Goal: Task Accomplishment & Management: Complete application form

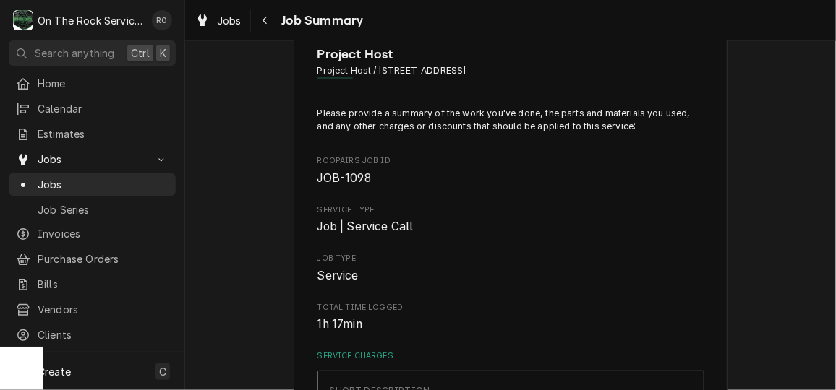
scroll to position [42, 0]
click at [66, 106] on span "Calendar" at bounding box center [103, 108] width 131 height 15
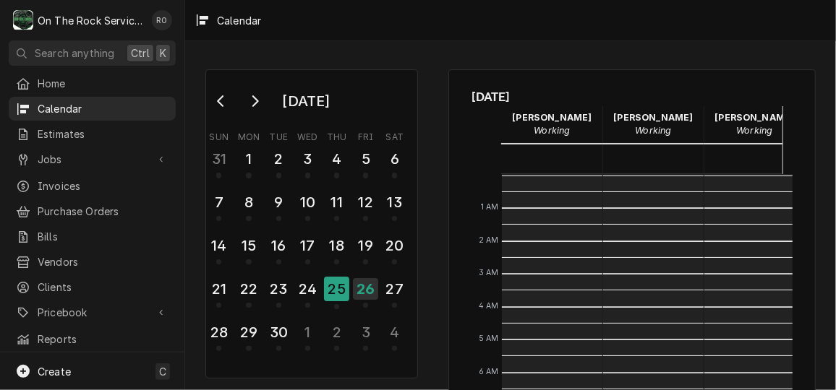
scroll to position [263, 0]
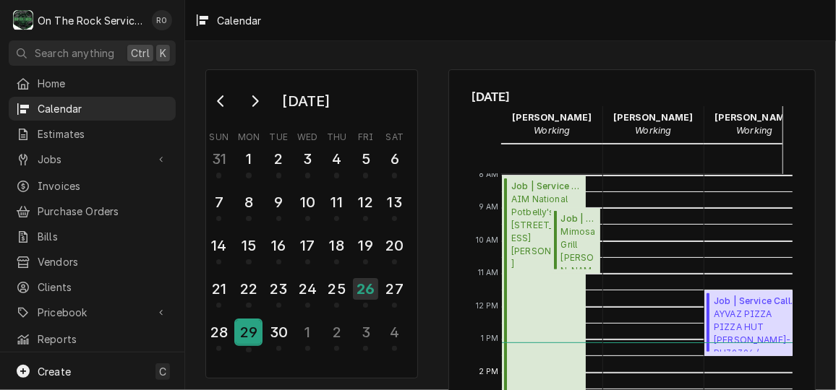
click at [244, 329] on div "29" at bounding box center [248, 332] width 25 height 25
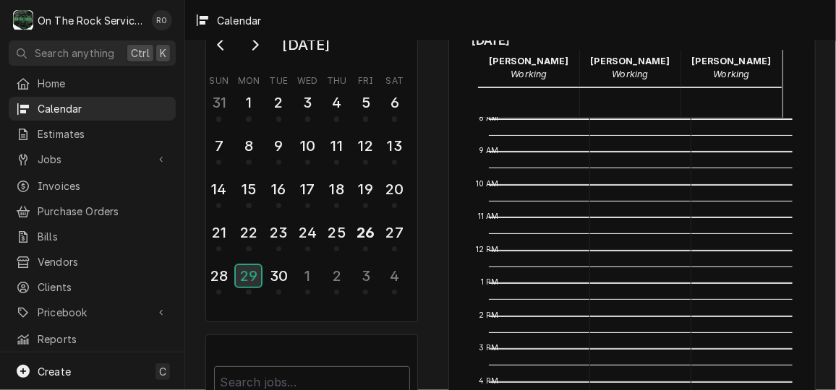
scroll to position [270, 32]
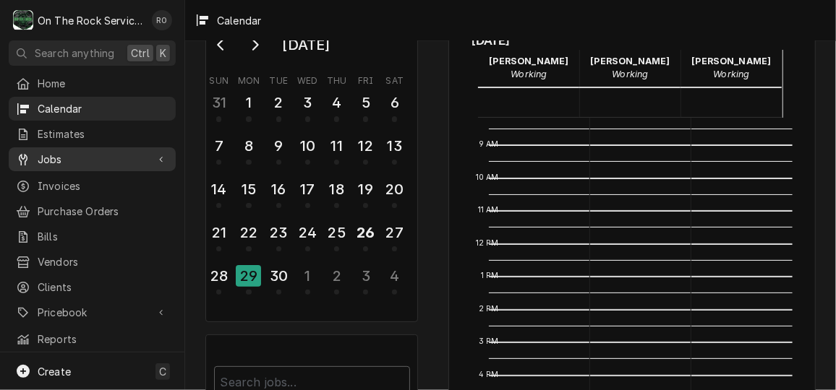
click at [116, 155] on span "Jobs" at bounding box center [92, 159] width 109 height 15
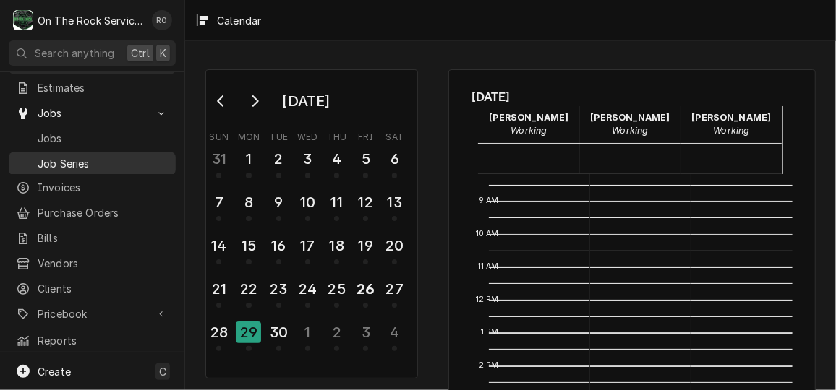
scroll to position [38, 0]
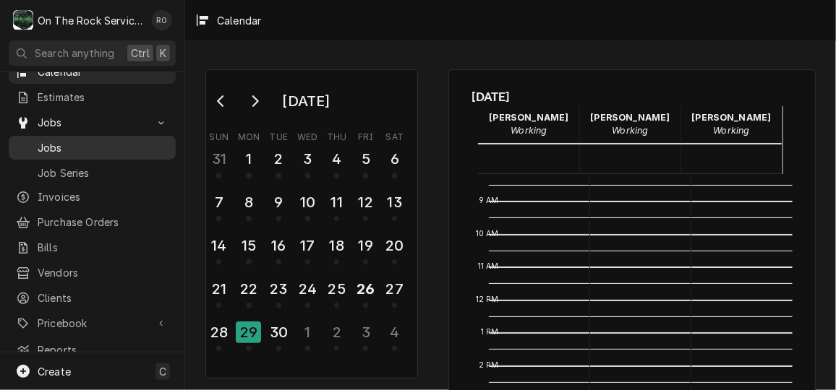
click at [63, 140] on span "Jobs" at bounding box center [103, 147] width 131 height 15
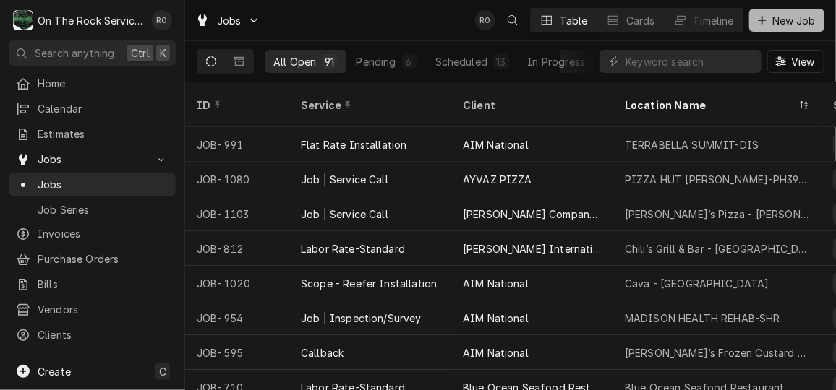
click at [795, 17] on span "New Job" at bounding box center [793, 20] width 49 height 15
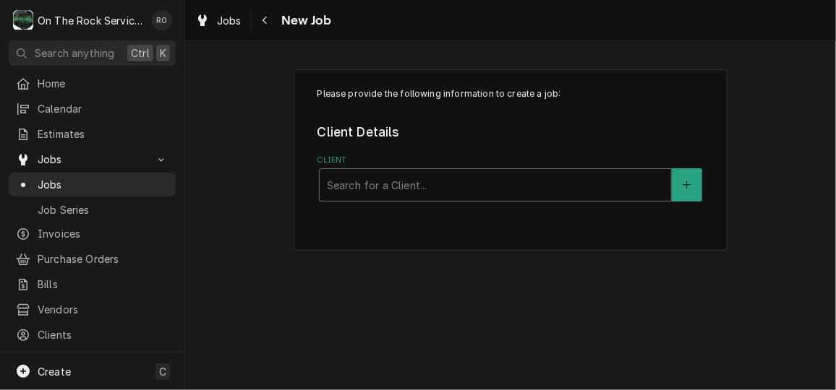
click at [518, 189] on div "Client" at bounding box center [495, 185] width 337 height 26
click at [497, 187] on div "Client" at bounding box center [495, 185] width 337 height 26
type input "marco"
drag, startPoint x: 497, startPoint y: 187, endPoint x: 470, endPoint y: 180, distance: 27.7
click at [470, 180] on div "Client" at bounding box center [495, 185] width 337 height 26
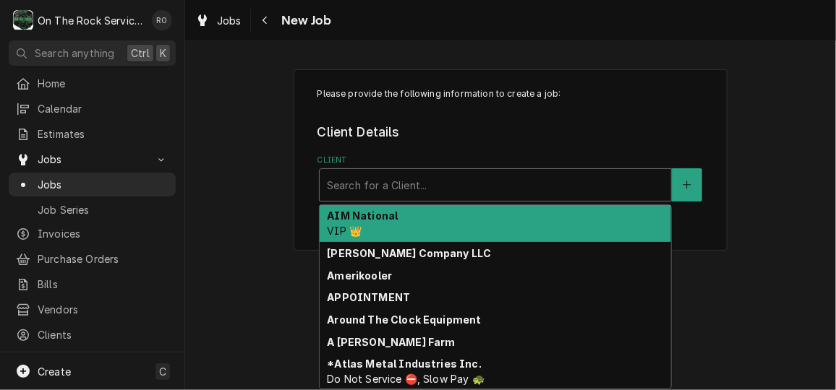
click at [470, 180] on div "Client" at bounding box center [495, 185] width 337 height 26
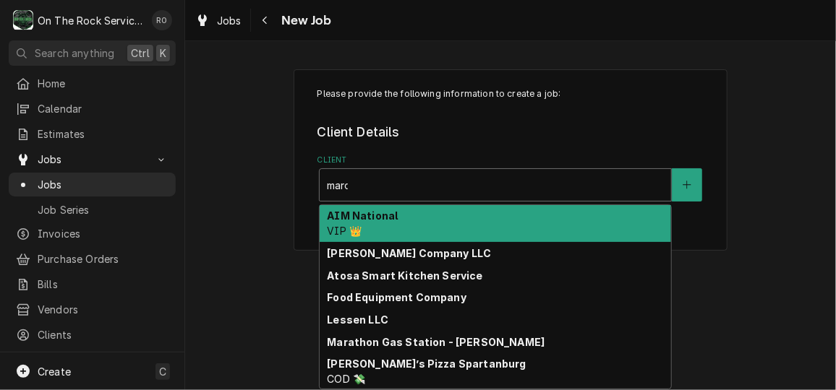
type input "marco"
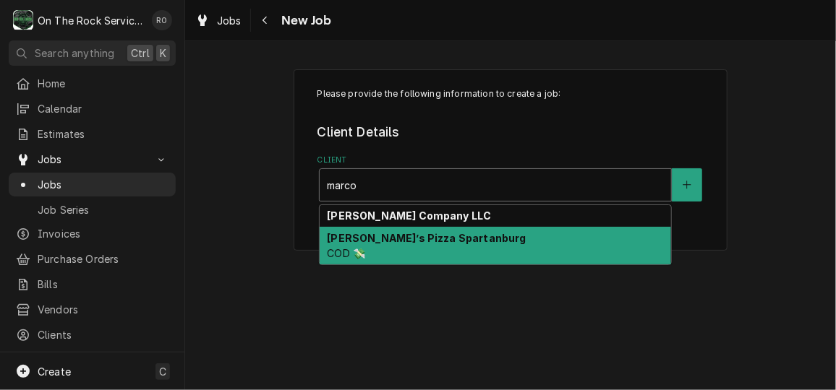
click at [468, 233] on div "Marco’s Pizza Spartanburg COD 💸" at bounding box center [495, 246] width 351 height 38
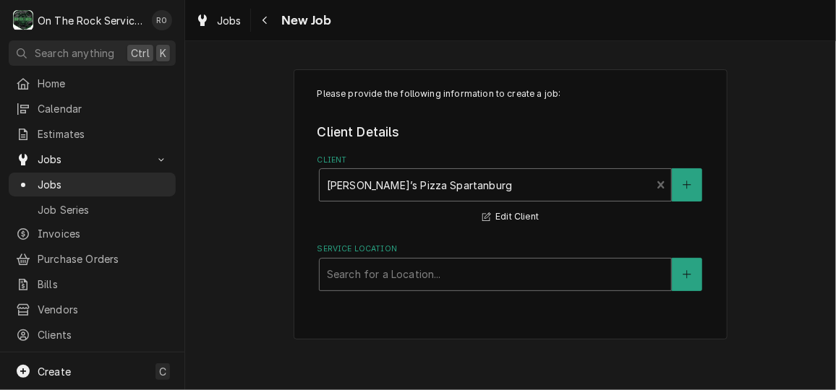
click at [512, 263] on div "Service Location" at bounding box center [495, 275] width 337 height 26
click at [502, 216] on button "Edit Client" at bounding box center [510, 217] width 61 height 18
click at [519, 232] on fieldset "Client Details Client Marco’s Pizza Spartanburg COD 💸 Edit Client Service Locat…" at bounding box center [510, 207] width 387 height 168
click at [508, 209] on button "Edit Client" at bounding box center [510, 217] width 61 height 18
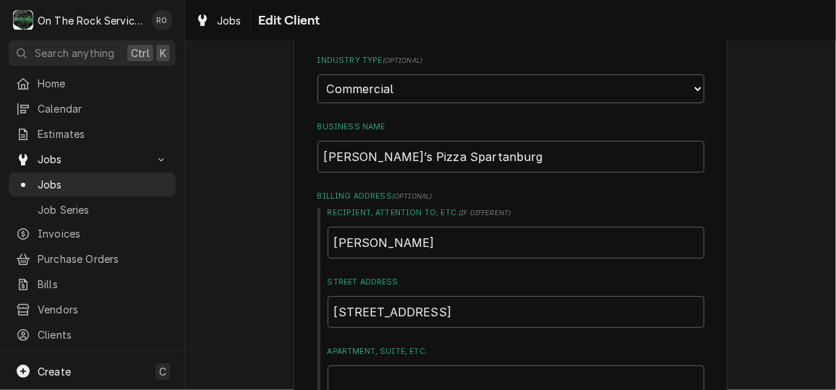
scroll to position [140, 0]
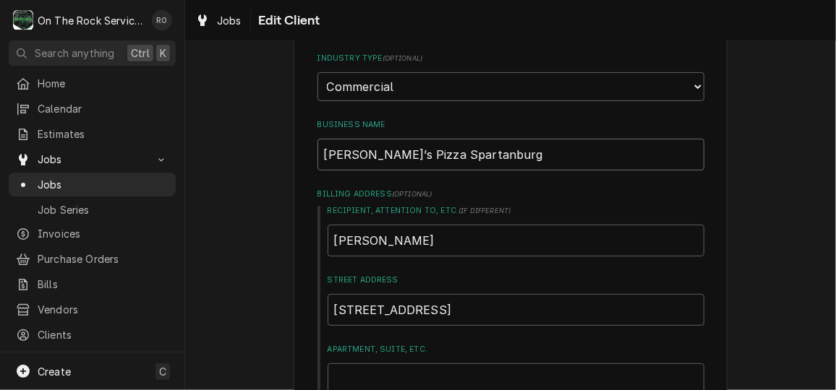
click at [502, 163] on input "Marco’s Pizza Spartanburg" at bounding box center [510, 155] width 387 height 32
type textarea "x"
type input "Marco’s Pizza Spartanbur"
type textarea "x"
type input "Marco’s Pizza Spartanbu"
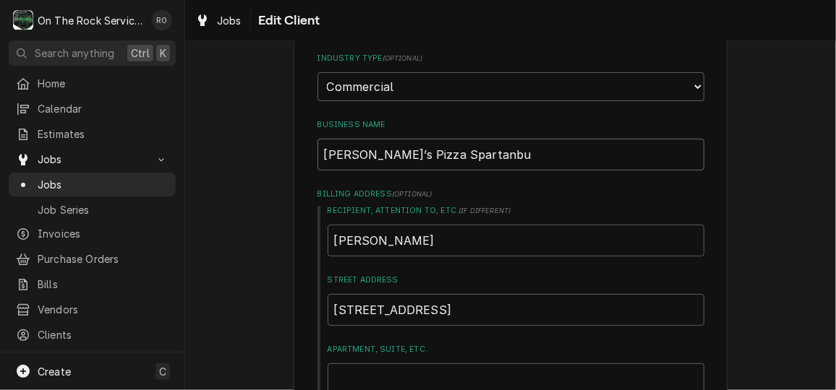
type textarea "x"
type input "Marco’s Pizza Spartanb"
type textarea "x"
type input "Marco’s Pizza Spartan"
type textarea "x"
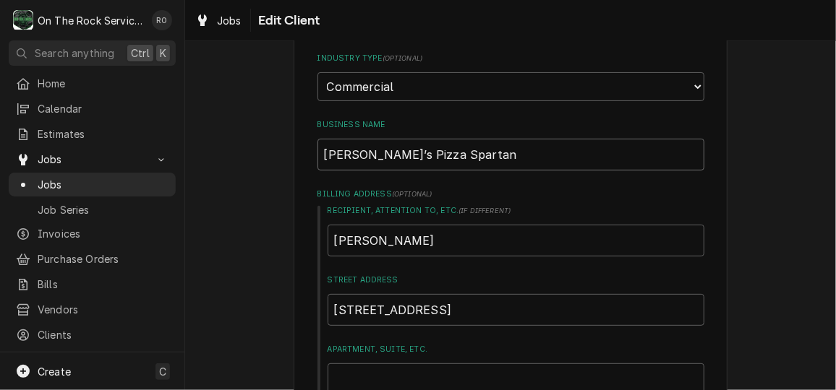
type input "Marco’s Pizza Sparta"
type textarea "x"
type input "Marco’s Pizza Spart"
type textarea "x"
type input "Marco’s Pizza Spar"
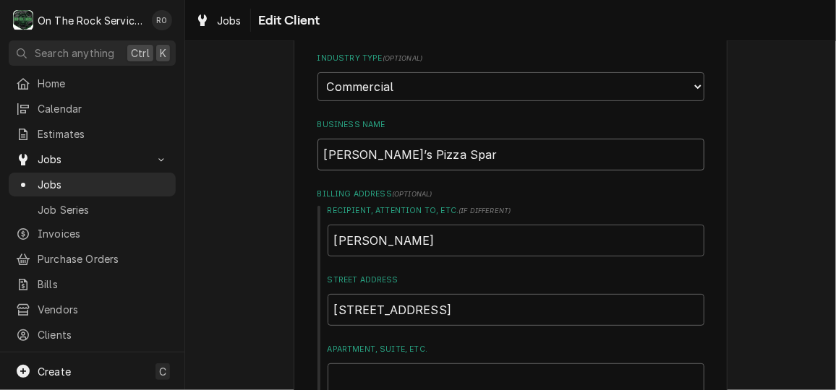
type textarea "x"
type input "Marco’s Pizza Spa"
type textarea "x"
type input "Marco’s Pizza Sp"
type textarea "x"
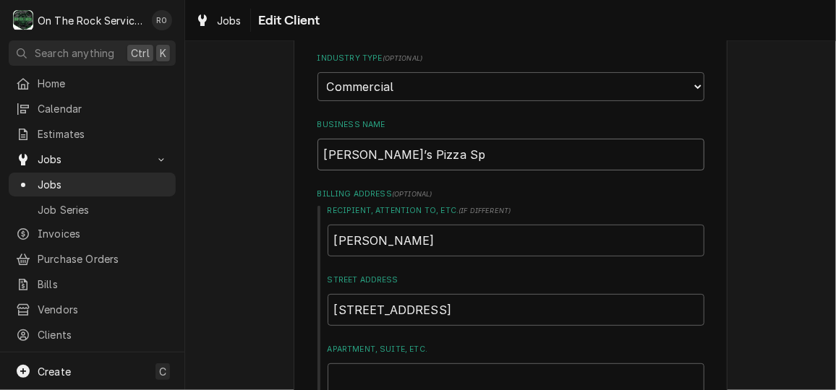
type input "Marco’s Pizza S"
type textarea "x"
type input "[PERSON_NAME]’s Pizza"
type textarea "x"
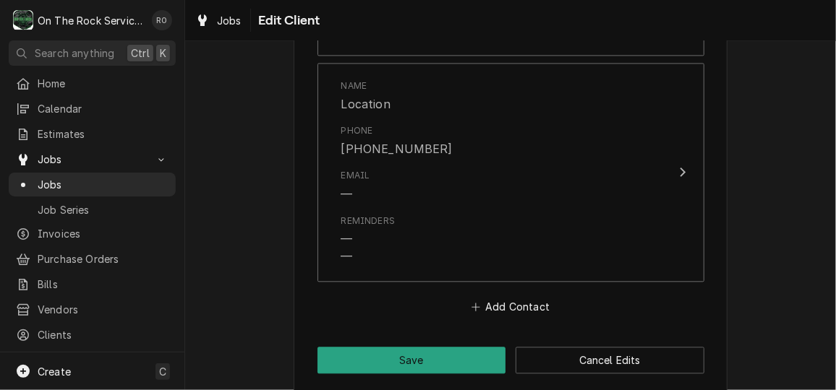
scroll to position [1346, 0]
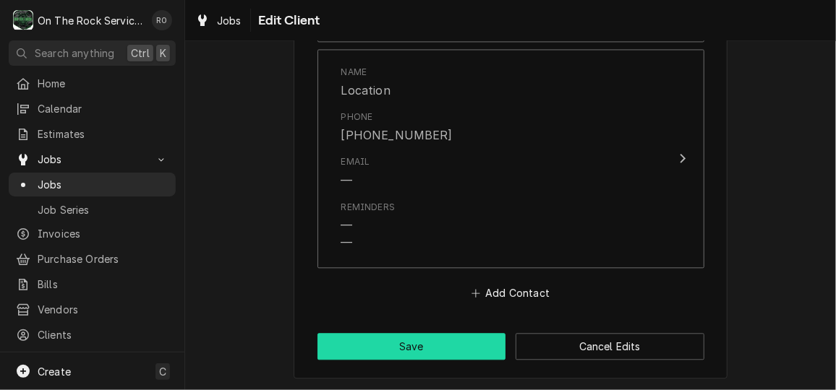
type input "[PERSON_NAME]’s Pizza"
click at [430, 346] on button "Save" at bounding box center [411, 346] width 189 height 27
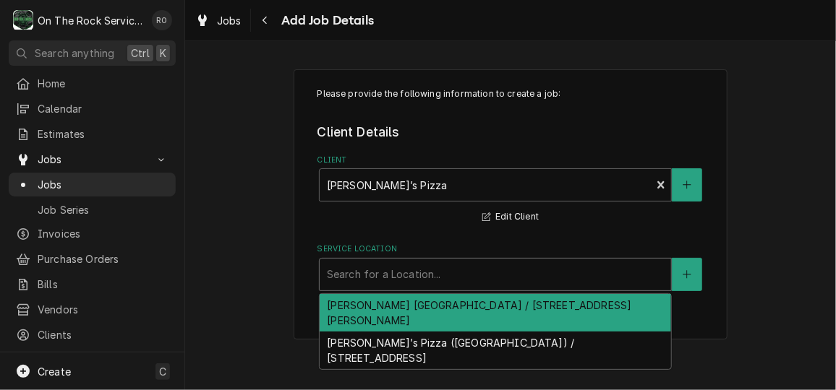
click at [420, 265] on div "Service Location" at bounding box center [495, 275] width 337 height 26
click at [451, 317] on div "[PERSON_NAME] [GEOGRAPHIC_DATA] / [STREET_ADDRESS][PERSON_NAME]" at bounding box center [495, 313] width 351 height 38
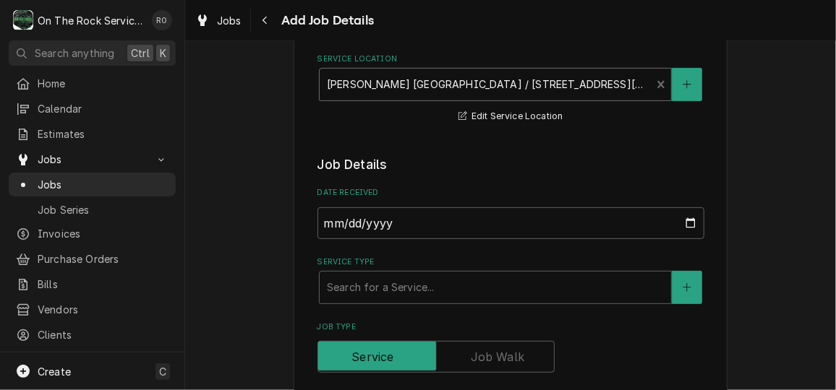
scroll to position [197, 0]
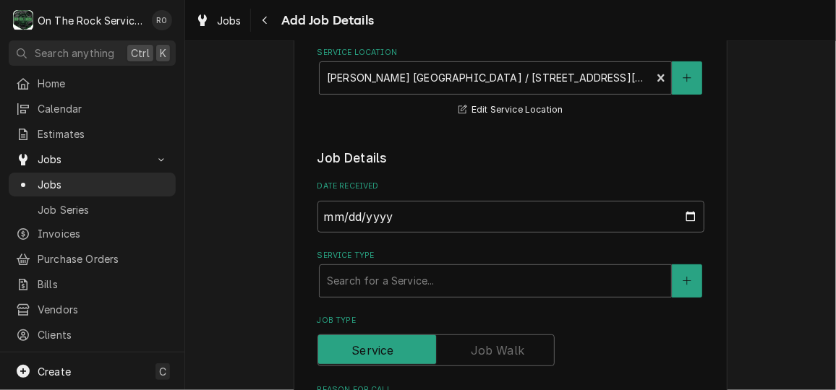
click at [438, 254] on label "Service Type" at bounding box center [510, 256] width 387 height 12
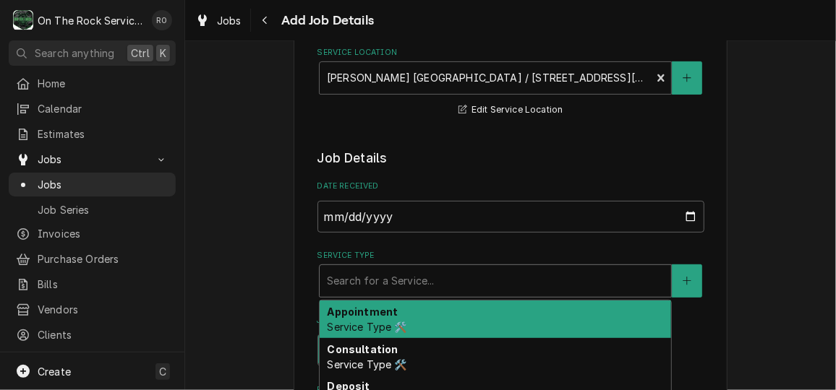
click at [443, 271] on div "Service Type" at bounding box center [495, 281] width 337 height 26
type textarea "x"
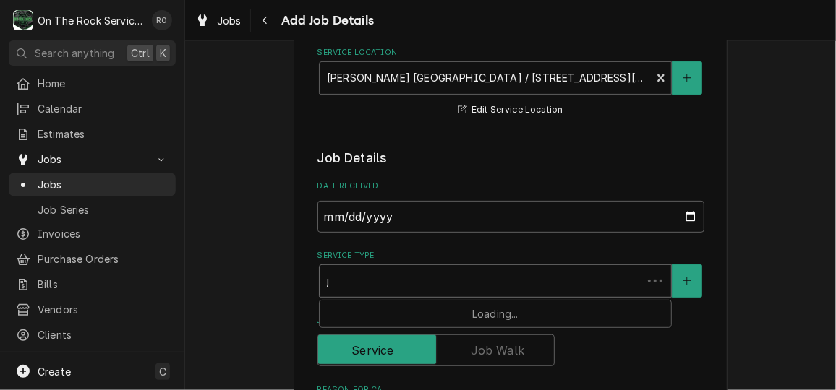
type input "jo"
type textarea "x"
type input "job"
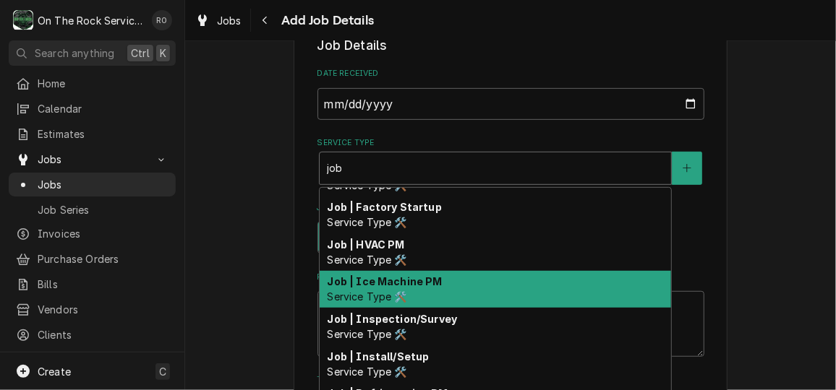
scroll to position [119, 0]
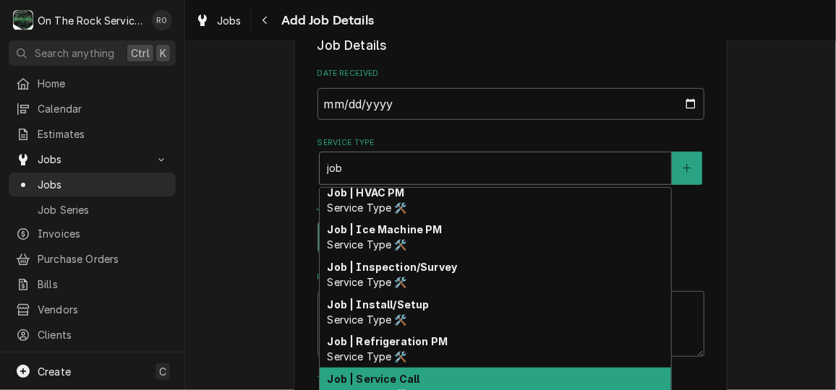
click at [430, 370] on div "Job | Service Call Service Type 🛠️" at bounding box center [495, 387] width 351 height 38
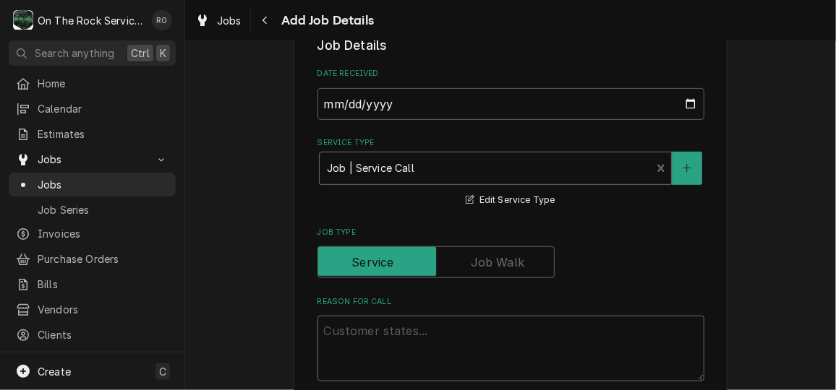
click at [426, 333] on textarea "Reason For Call" at bounding box center [510, 348] width 387 height 65
type textarea "x"
type textarea "W"
type textarea "x"
type textarea "Wa"
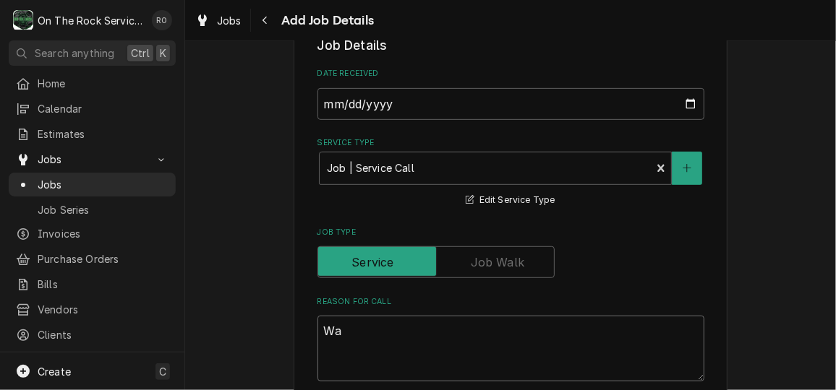
type textarea "x"
type textarea "Wal"
type textarea "x"
type textarea "Walk"
type textarea "x"
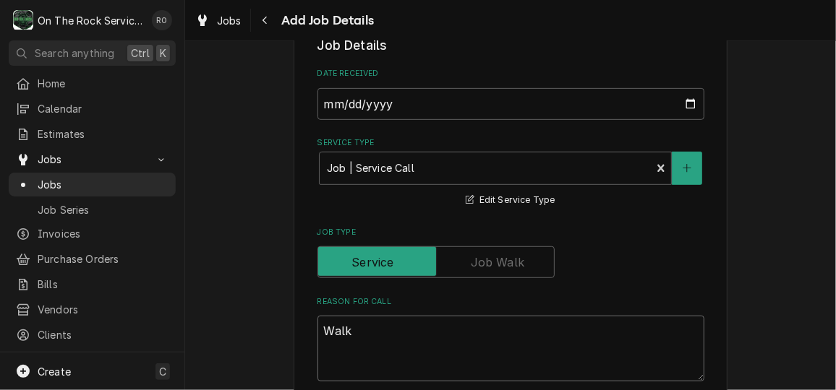
type textarea "Walk"
type textarea "x"
type textarea "Walk I"
type textarea "x"
type textarea "Walk In"
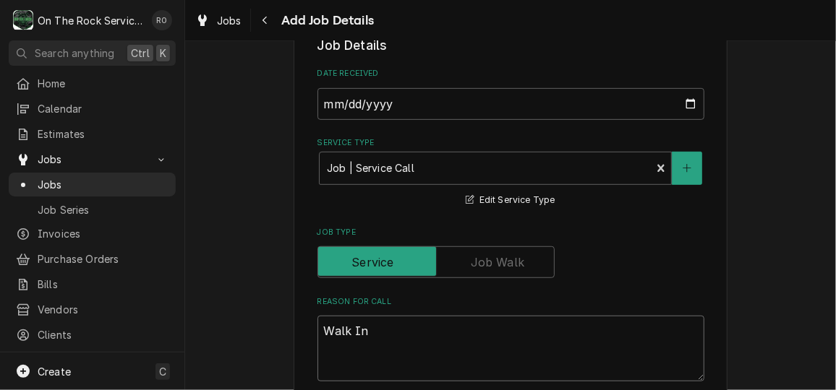
type textarea "x"
type textarea "Walk In"
type textarea "x"
type textarea "Walk In f"
type textarea "x"
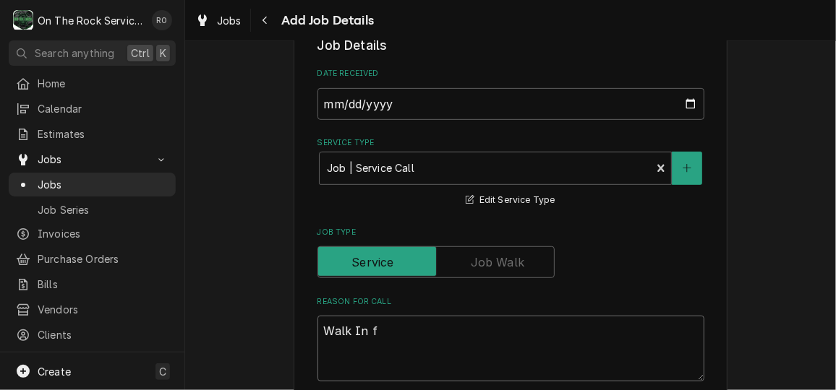
type textarea "Walk In fr"
type textarea "x"
type textarea "Walk In fre"
type textarea "x"
type textarea "Walk In free"
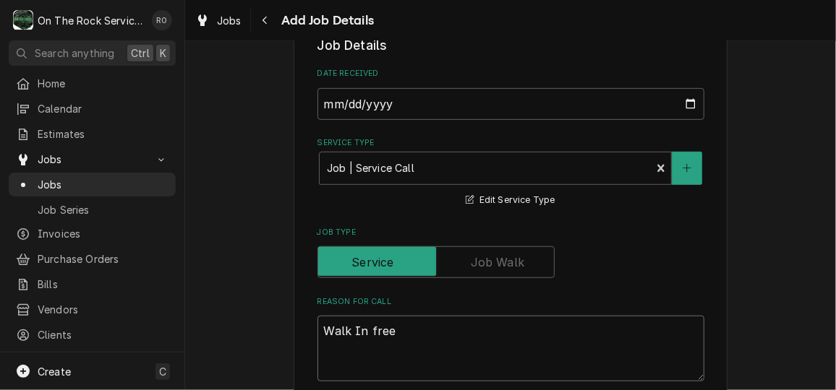
type textarea "x"
type textarea "Walk In freez"
type textarea "x"
type textarea "Walk In freeze"
type textarea "x"
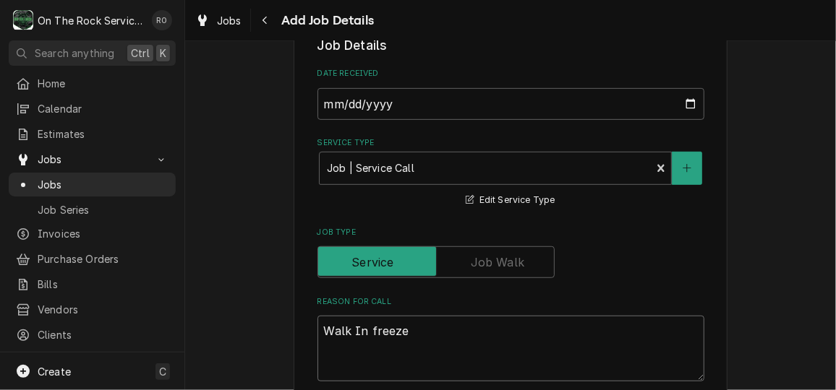
type textarea "Walk In freezer"
type textarea "x"
type textarea "Walk In freezer"
type textarea "x"
type textarea "Walk In freezer f"
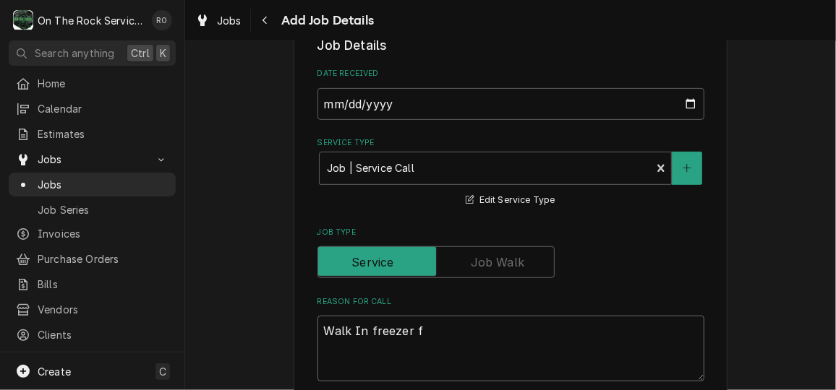
type textarea "x"
type textarea "Walk In freezer fr"
type textarea "x"
type textarea "Walk In freezer fre"
type textarea "x"
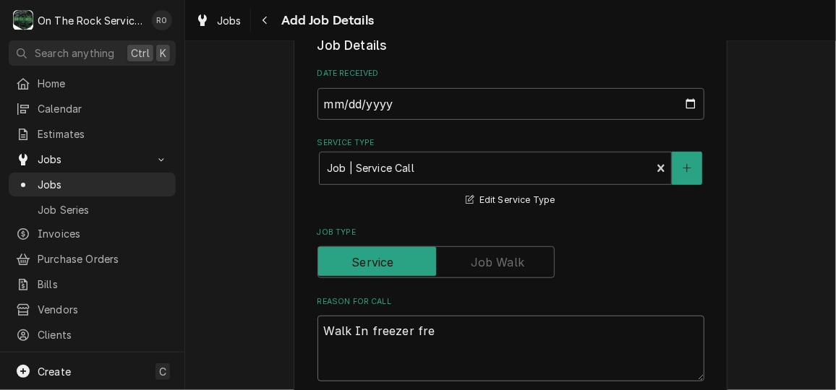
type textarea "Walk In freezer free"
type textarea "x"
type textarea "Walk In freezer freez"
type textarea "x"
type textarea "Walk In freezer freezi"
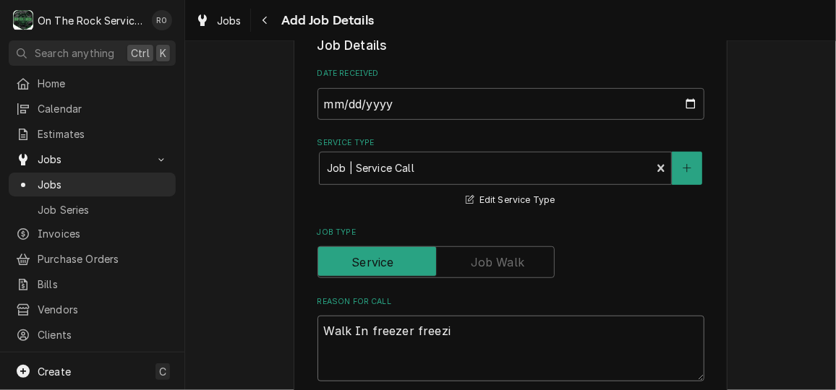
type textarea "x"
type textarea "Walk In freezer freezin"
type textarea "x"
type textarea "Walk In freezer freezing"
type textarea "x"
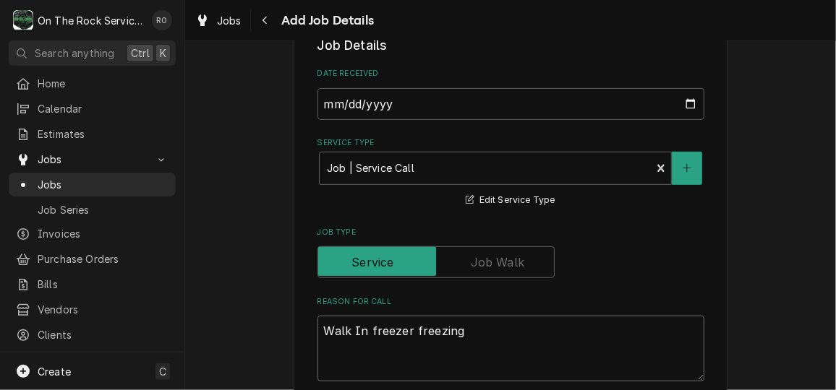
type textarea "Walk In freezer freezing u"
type textarea "x"
type textarea "Walk In freezer freezing up"
type textarea "x"
type textarea "Walk In freezer freezing up."
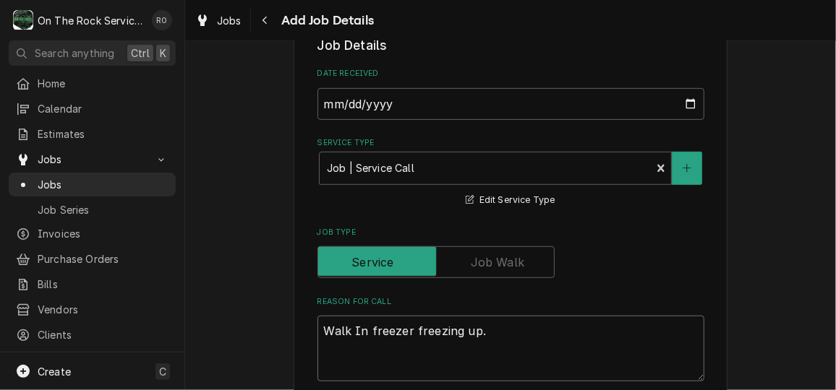
type textarea "x"
type textarea "Walk In freezer freezing up."
type textarea "x"
type textarea "Walk In freezer freezing up. t"
type textarea "x"
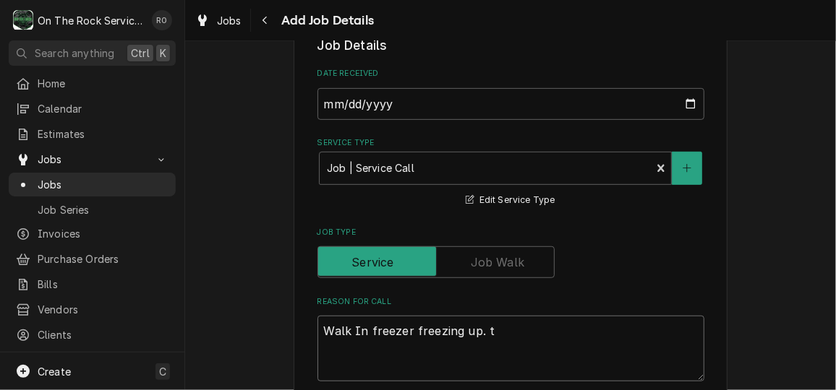
type textarea "Walk In freezer freezing up. th"
type textarea "x"
type textarea "Walk In freezer freezing up. ther"
type textarea "x"
type textarea "Walk In freezer freezing up. there"
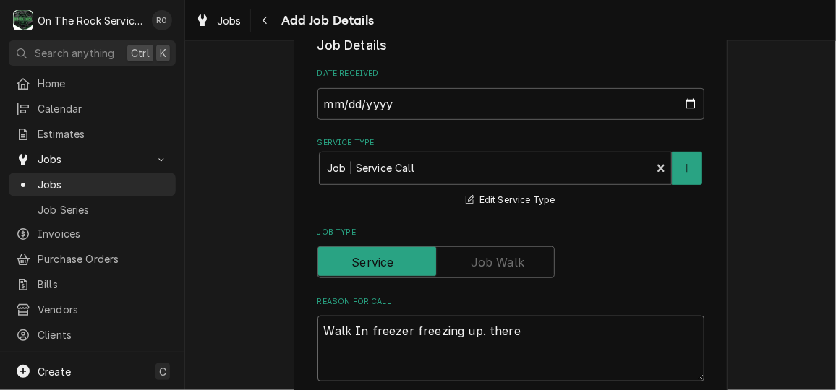
type textarea "x"
type textarea "Walk In freezer freezing up. there"
type textarea "x"
type textarea "Walk In freezer freezing up. there is"
type textarea "x"
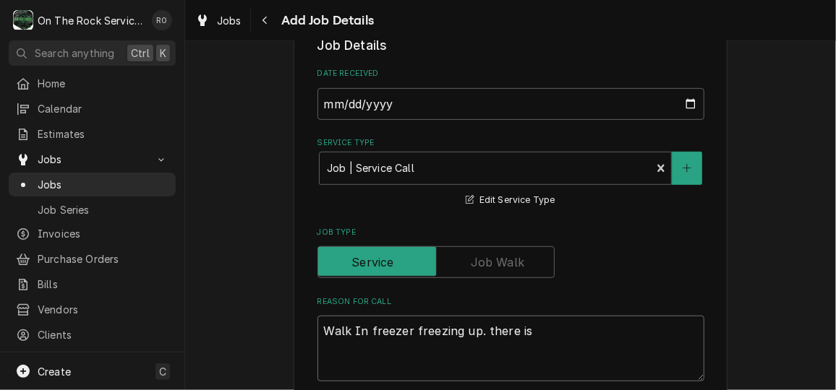
type textarea "Walk In freezer freezing up. there is"
type textarea "x"
type textarea "Walk In freezer freezing up. there is a"
type textarea "x"
type textarea "Walk In freezer freezing up. there is a"
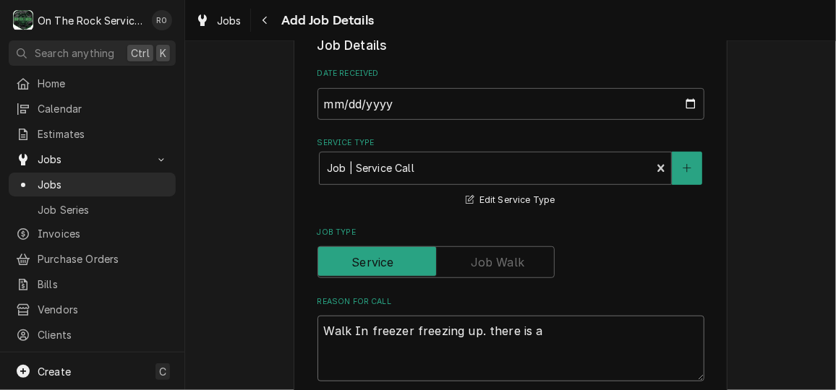
type textarea "x"
type textarea "Walk In freezer freezing up. there is a b"
type textarea "x"
type textarea "Walk In freezer freezing up. there is a bl"
type textarea "x"
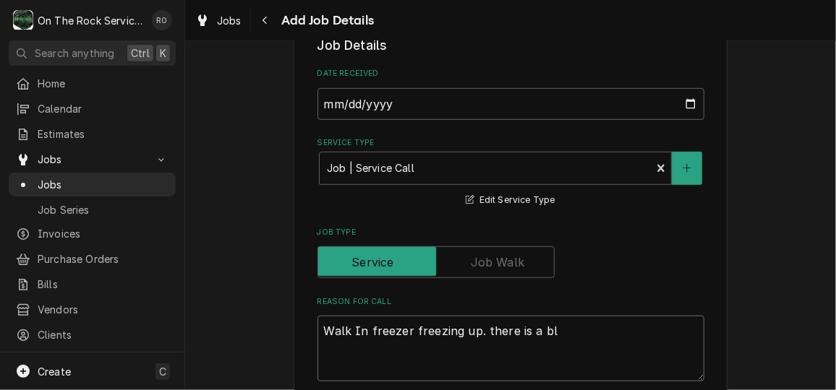
type textarea "Walk In freezer freezing up. there is a blo"
type textarea "x"
type textarea "Walk In freezer freezing up. there is a bloc"
type textarea "x"
type textarea "Walk In freezer freezing up. there is a block"
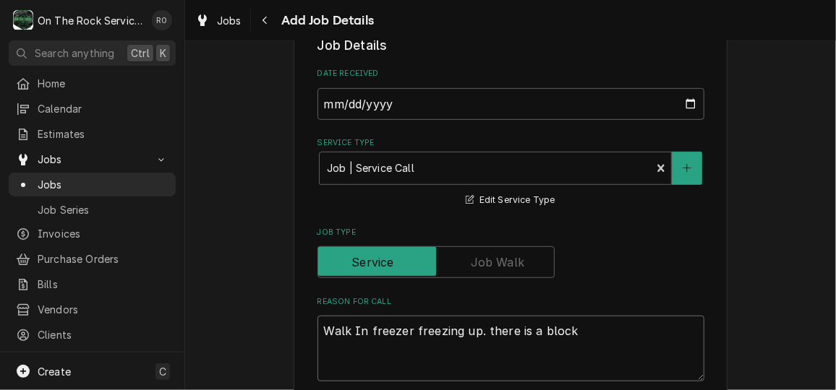
type textarea "x"
type textarea "Walk In freezer freezing up. there is a block"
click at [401, 332] on textarea "Walk In freezer freezing up. there is a block" at bounding box center [510, 348] width 387 height 65
type textarea "x"
type textarea "Walk In freeze freezing up. there is a block"
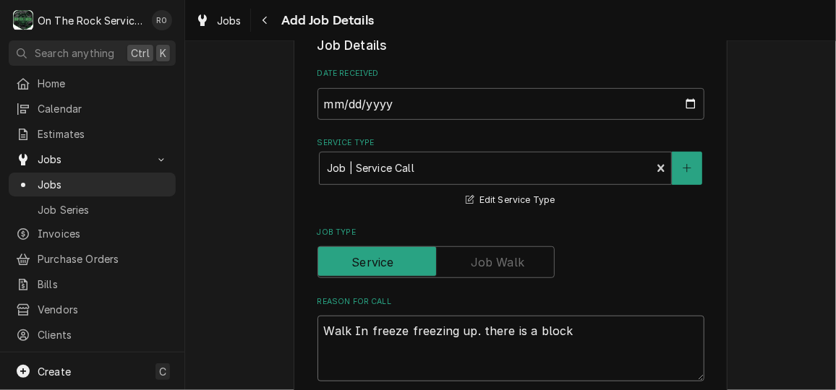
type textarea "x"
type textarea "Walk In freez freezing up. there is a block"
type textarea "x"
type textarea "Walk In free freezing up. there is a block"
type textarea "x"
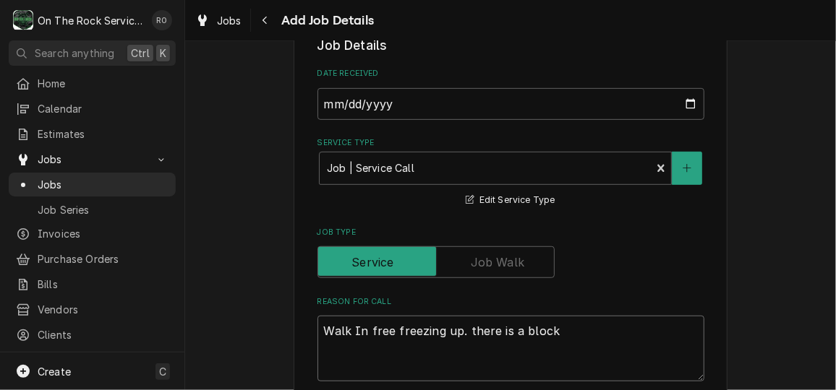
type textarea "Walk In fre freezing up. there is a block"
type textarea "x"
type textarea "Walk In fr freezing up. there is a block"
type textarea "x"
type textarea "Walk In f freezing up. there is a block"
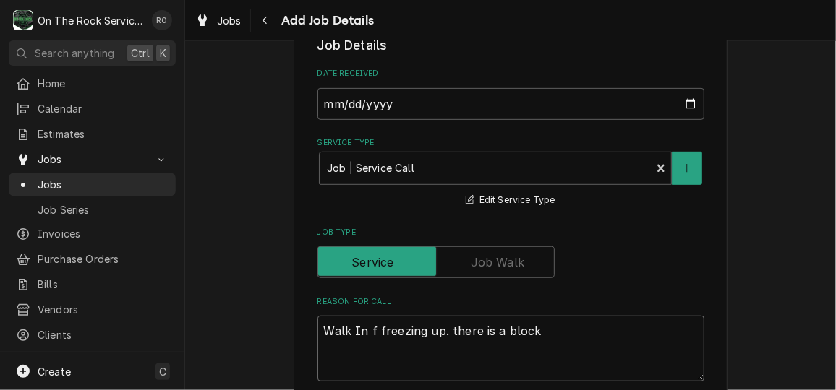
type textarea "x"
type textarea "Walk In freezing up. there is a block"
type textarea "x"
type textarea "Walk In C freezing up. there is a block"
type textarea "x"
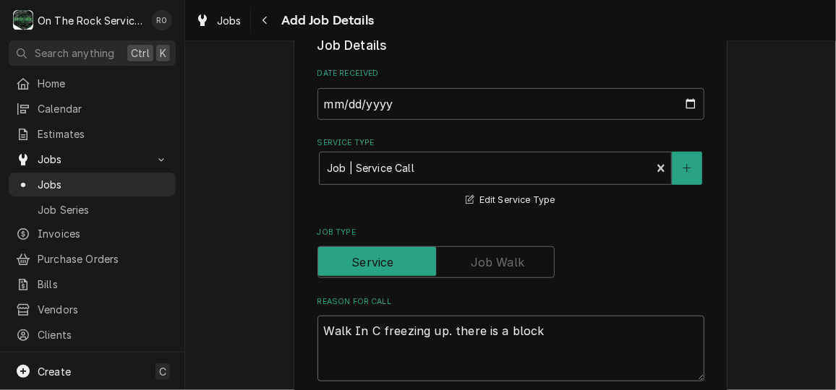
type textarea "Walk In Co freezing up. there is a block"
type textarea "x"
type textarea "Walk In Coo freezing up. there is a block"
type textarea "x"
type textarea "Walk In Cool freezing up. there is a block"
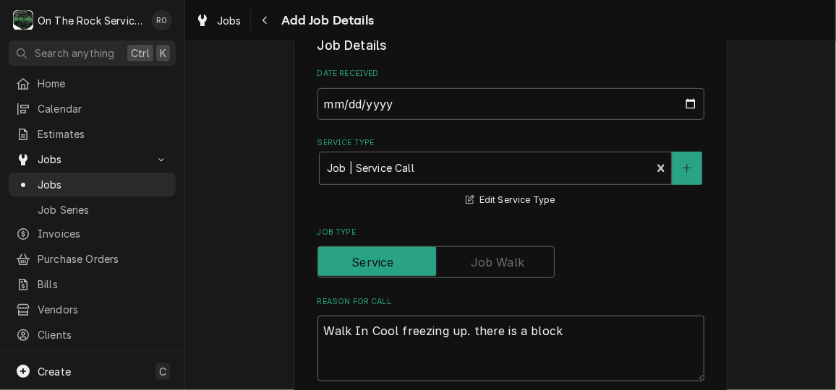
type textarea "x"
type textarea "Walk In Coole freezing up. there is a block"
type textarea "x"
type textarea "Walk In Cooler freezing up. there is a block"
type textarea "x"
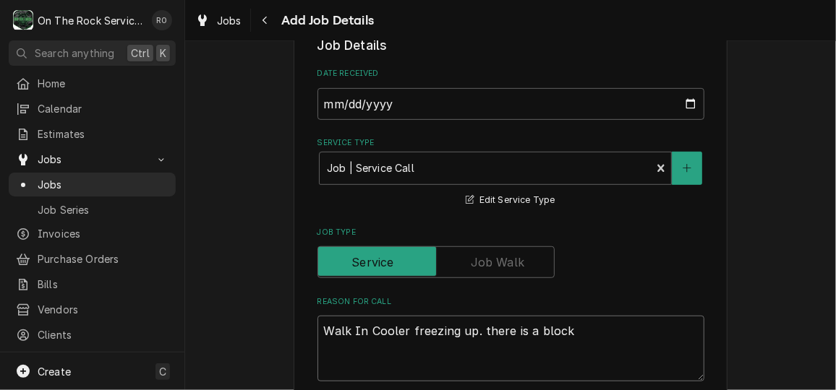
type textarea "Walk In Cooler freezing up. there is a block"
type textarea "x"
type textarea "Walk In Cooler freezing up. there is a block b"
type textarea "x"
type textarea "Walk In Cooler freezing up. there is a block by"
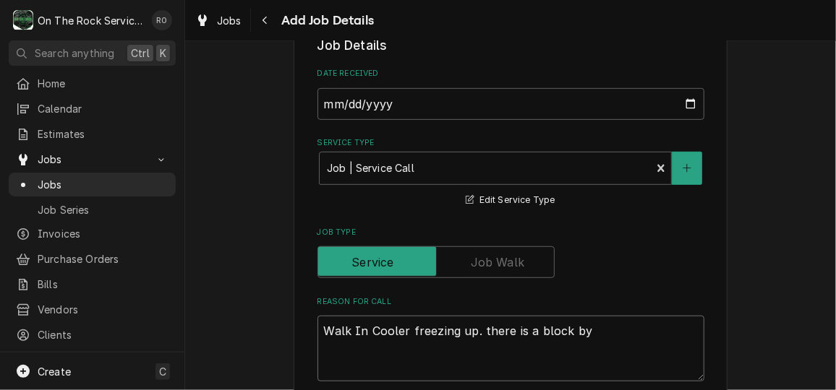
type textarea "x"
type textarea "Walk In Cooler freezing up. there is a block by"
type textarea "x"
type textarea "Walk In Cooler freezing up. there is a block by t"
type textarea "x"
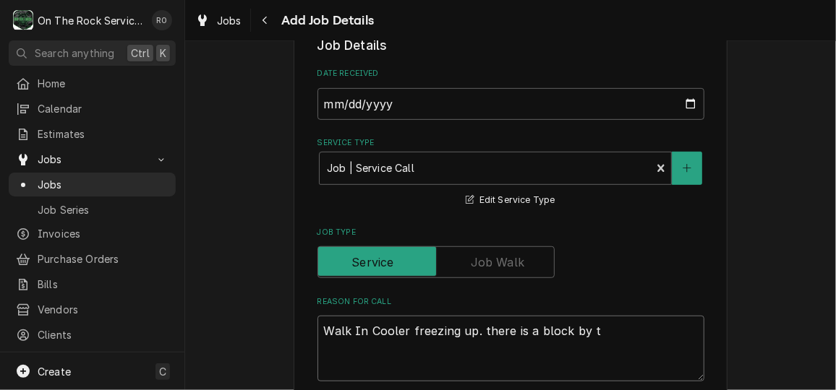
type textarea "Walk In Cooler freezing up. there is a block by th"
type textarea "x"
type textarea "Walk In Cooler freezing up. there is a block by the"
type textarea "x"
type textarea "Walk In Cooler freezing up. there is a block by the"
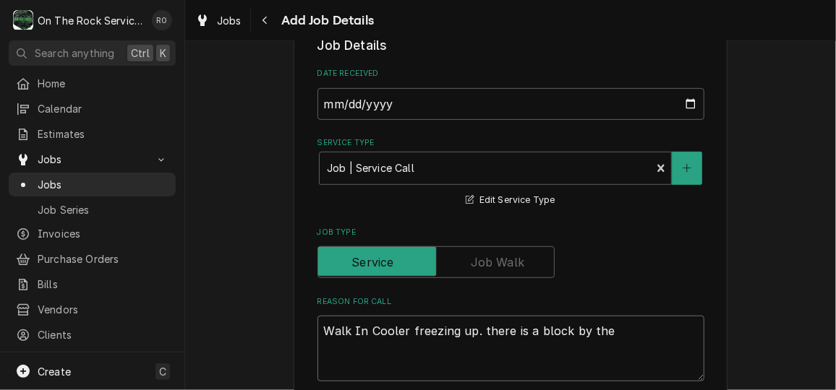
type textarea "x"
type textarea "Walk In Cooler freezing up. there is a block by the c"
type textarea "x"
type textarea "Walk In Cooler freezing up. there is a block by the co"
type textarea "x"
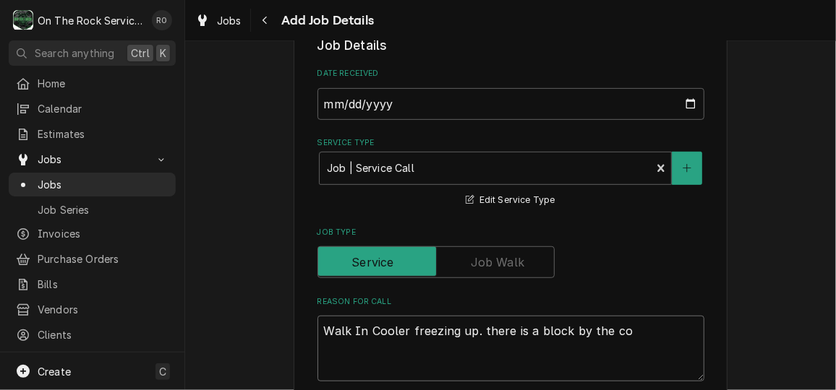
type textarea "Walk In Cooler freezing up. there is a block by the coi"
type textarea "x"
type textarea "Walk In Cooler freezing up. there is a block by the coil"
type textarea "x"
type textarea "Walk In Cooler freezing up. there is a block by the coils"
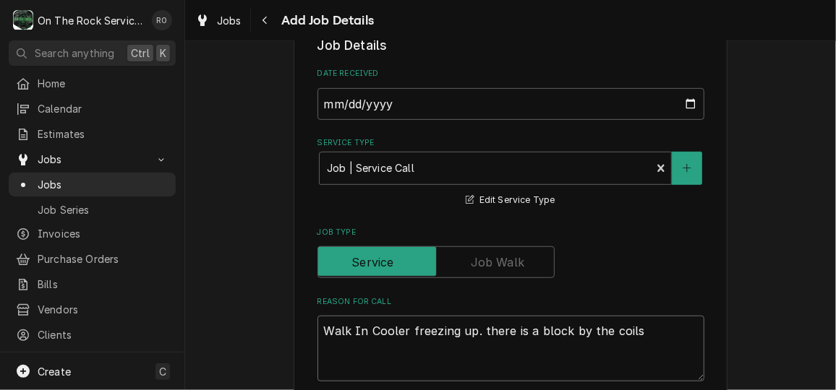
type textarea "x"
type textarea "Walk In Cooler freezing up. there is a block by the coils"
type textarea "x"
type textarea "Walk In Cooler freezing up. Cthere is a block by the coils"
type textarea "x"
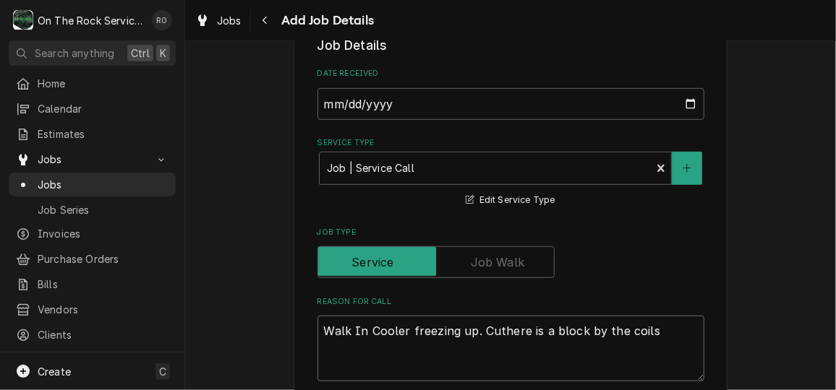
type textarea "Walk In Cooler freezing up. Custhere is a block by the coils"
type textarea "x"
type textarea "Walk In Cooler freezing up. Custthere is a block by the coils"
type textarea "x"
type textarea "Walk In Cooler freezing up. Custothere is a block by the coils"
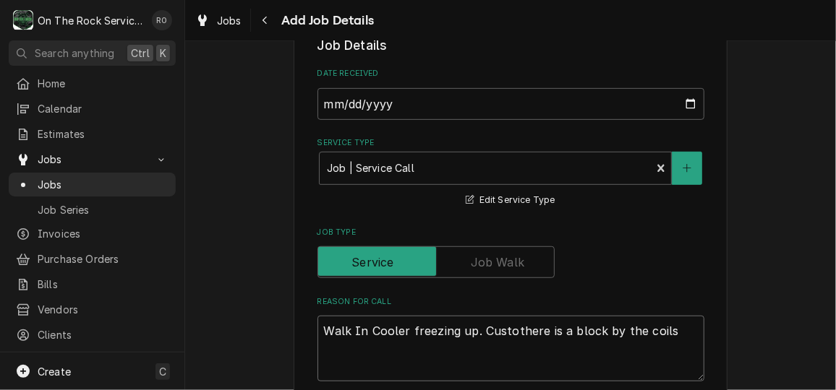
type textarea "x"
type textarea "Walk In Cooler freezing up. Customthere is a block by the coils"
type textarea "x"
type textarea "Walk In Cooler freezing up. Customethere is a block by the coils"
type textarea "x"
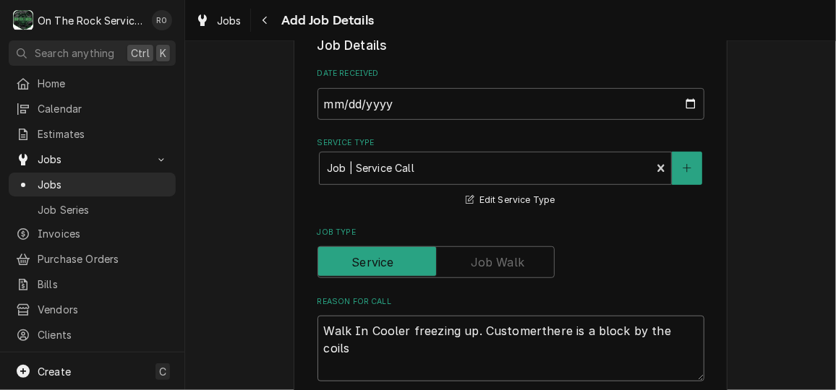
type textarea "Walk In Cooler freezing up. Customer there is a block by the coils"
type textarea "x"
type textarea "Walk In Cooler freezing up. Customer sthere is a block by the coils"
type textarea "x"
type textarea "Walk In Cooler freezing up. Customer stthere is a block by the coils"
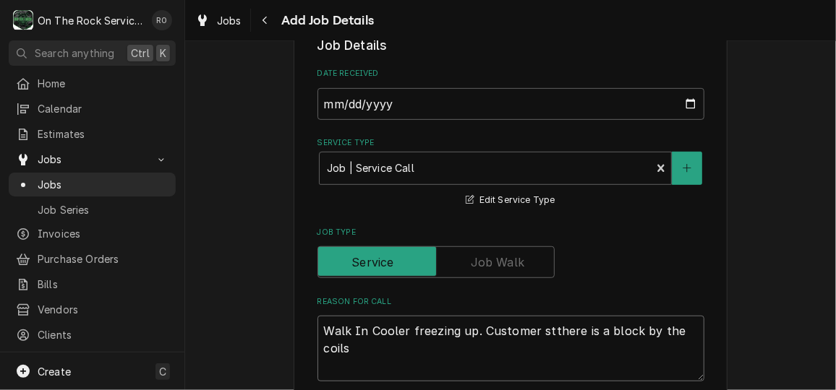
type textarea "x"
type textarea "Walk In Cooler freezing up. Customer stathere is a block by the coils"
type textarea "x"
type textarea "Walk In Cooler freezing up. Customer starthere is a block by the coils"
type textarea "x"
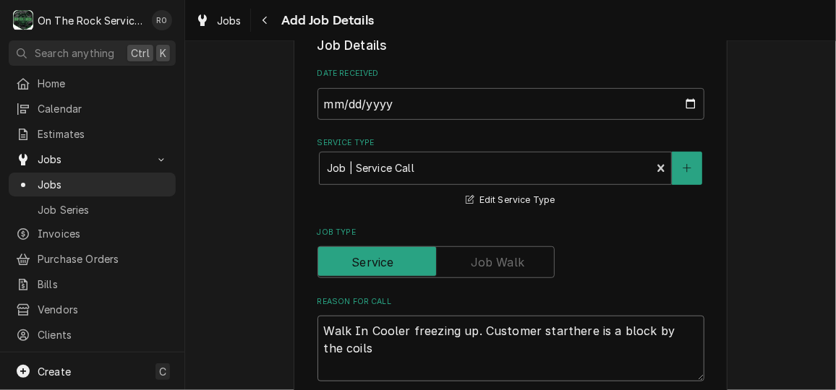
type textarea "Walk In Cooler freezing up. Customer startthere is a block by the coils"
type textarea "x"
type textarea "Walk In Cooler freezing up. Customer startethere is a block by the coils"
type textarea "x"
type textarea "Walk In Cooler freezing up. Customer startedthere is a block by the coils"
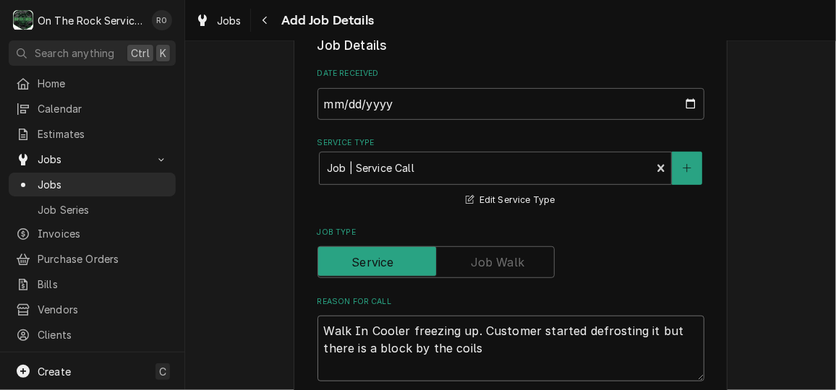
click at [552, 331] on textarea "Walk In Cooler freezing up. Customer started defrosting it but there is a block…" at bounding box center [510, 348] width 387 height 65
click at [575, 330] on textarea "Walk In Cooler freezing up. Customer stated defrosting it but there is a block …" at bounding box center [510, 348] width 387 height 65
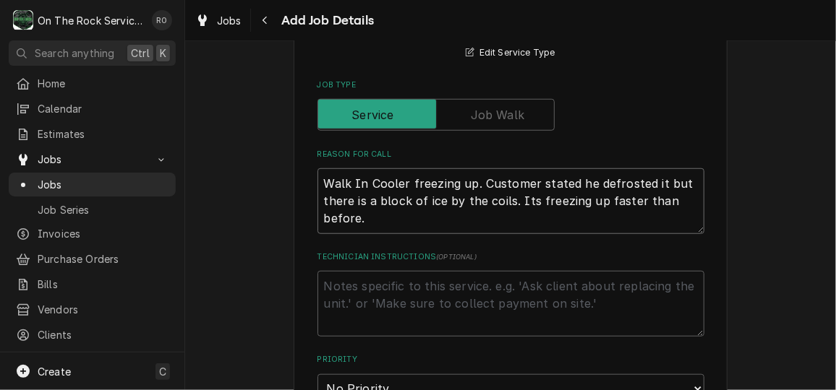
scroll to position [497, 0]
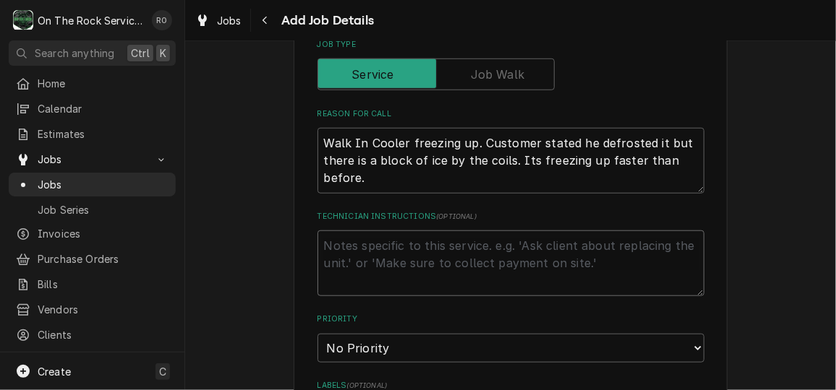
click at [463, 252] on textarea "Technician Instructions ( optional )" at bounding box center [510, 263] width 387 height 65
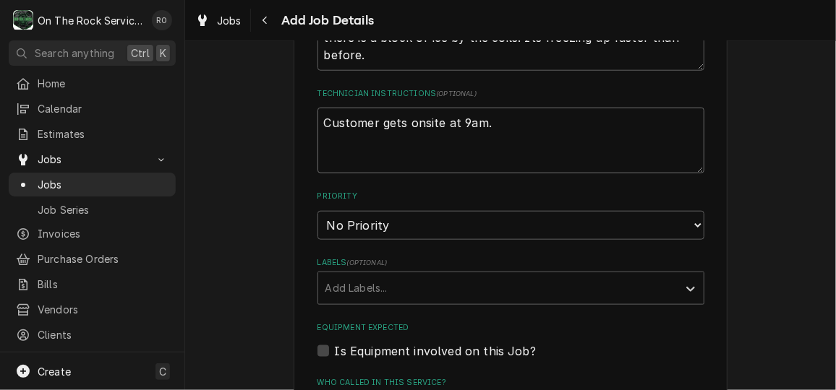
scroll to position [621, 0]
click at [459, 231] on select "No Priority Urgent High Medium Low" at bounding box center [510, 224] width 387 height 29
click at [317, 210] on select "No Priority Urgent High Medium Low" at bounding box center [510, 224] width 387 height 29
click at [443, 286] on div "Labels" at bounding box center [497, 288] width 345 height 26
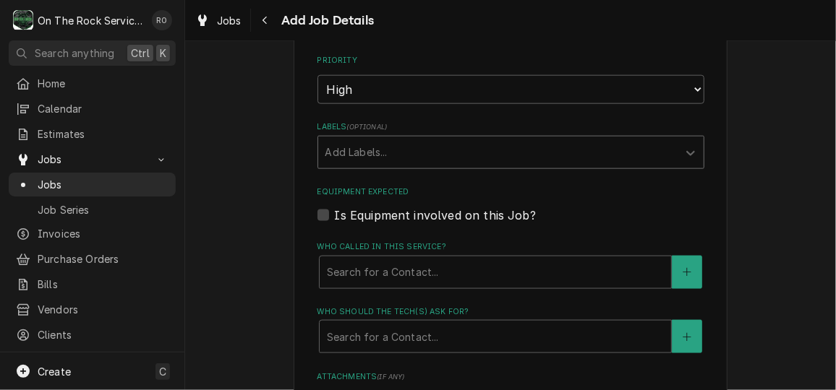
scroll to position [759, 0]
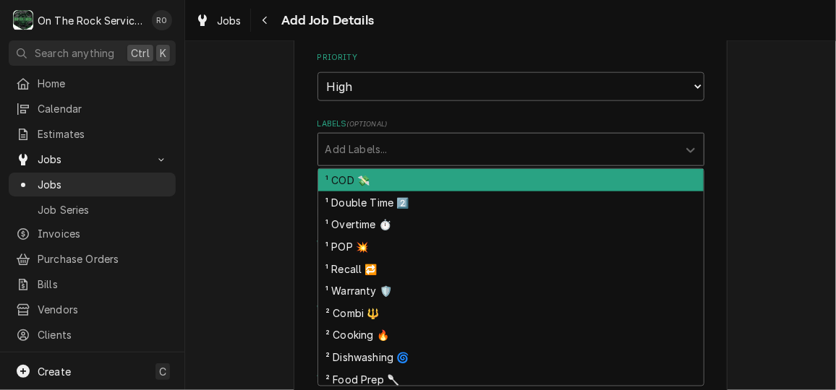
click at [408, 144] on div "Labels" at bounding box center [497, 150] width 345 height 26
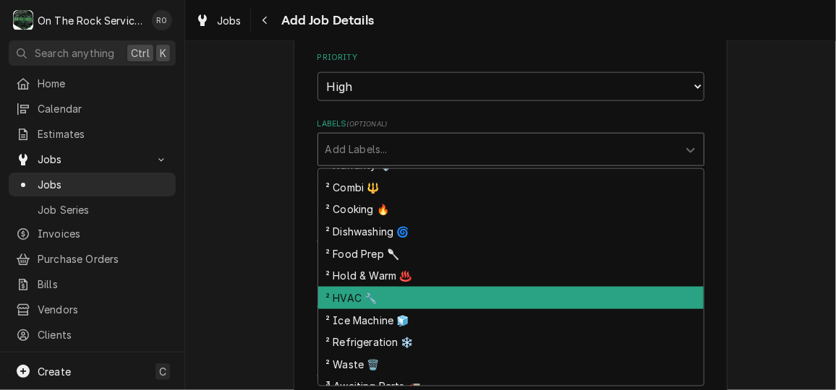
scroll to position [127, 0]
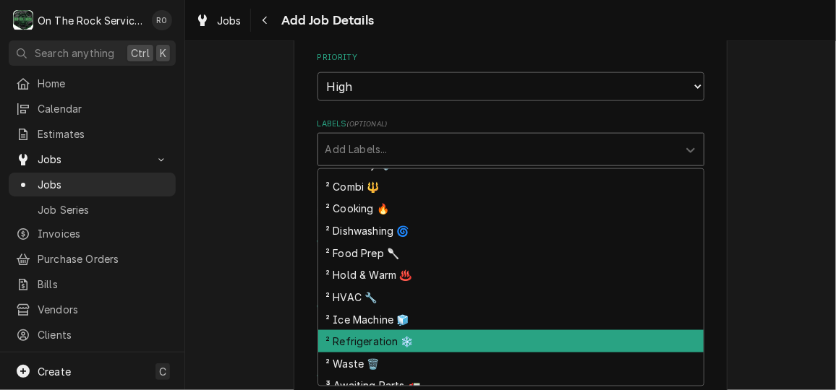
click at [426, 333] on div "² Refrigeration ❄️" at bounding box center [510, 341] width 385 height 22
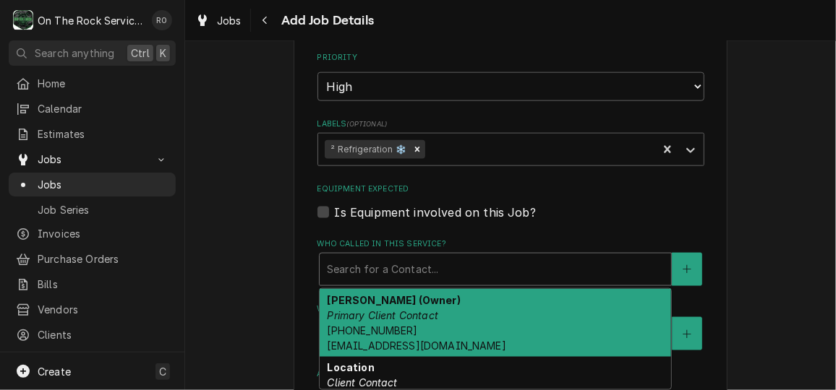
click at [405, 257] on div "Who called in this service?" at bounding box center [495, 270] width 337 height 26
click at [408, 311] on em "Primary Client Contact" at bounding box center [382, 315] width 111 height 12
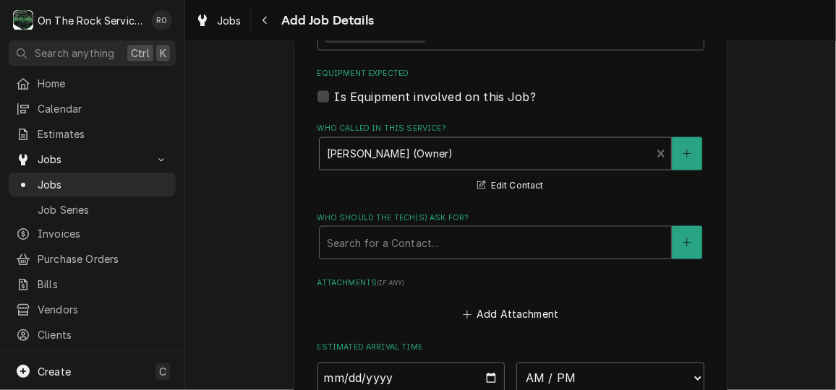
scroll to position [886, 0]
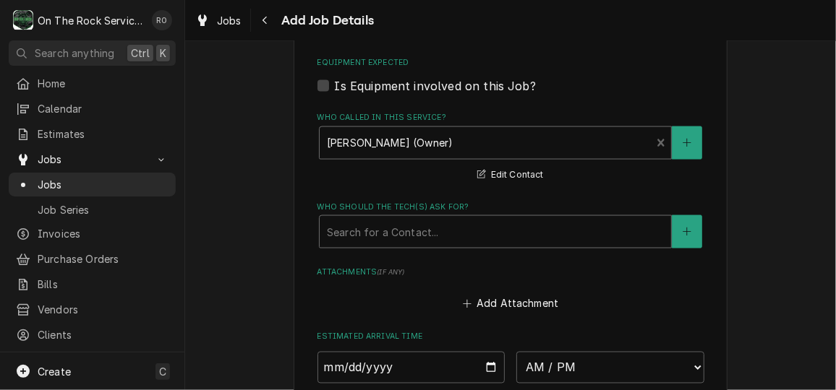
click at [406, 220] on div "Who should the tech(s) ask for?" at bounding box center [495, 232] width 337 height 26
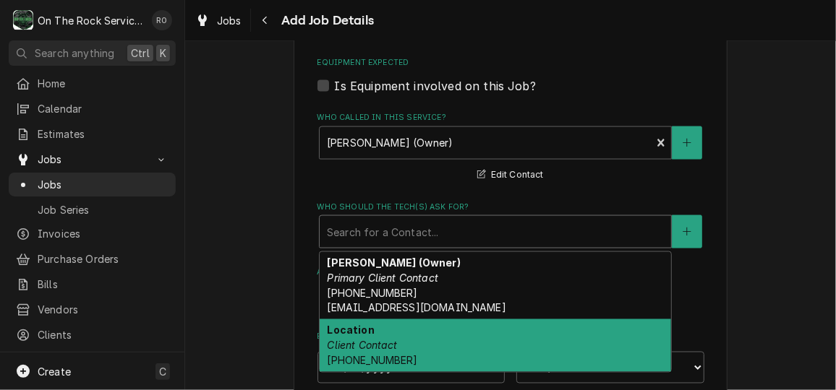
click at [411, 343] on div "Location Client Contact (864) 707-2080" at bounding box center [495, 346] width 351 height 53
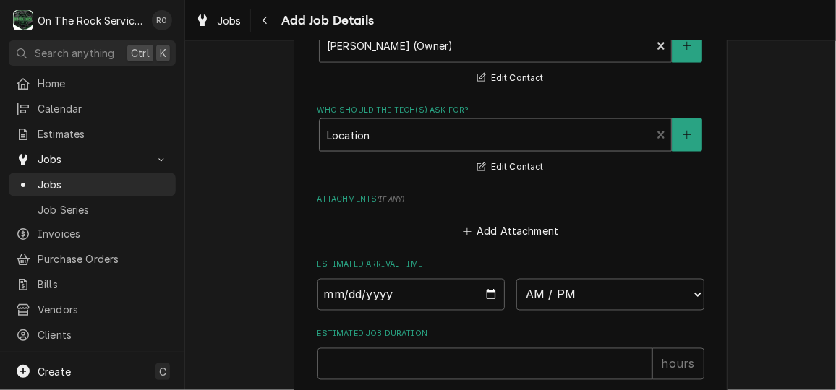
scroll to position [985, 0]
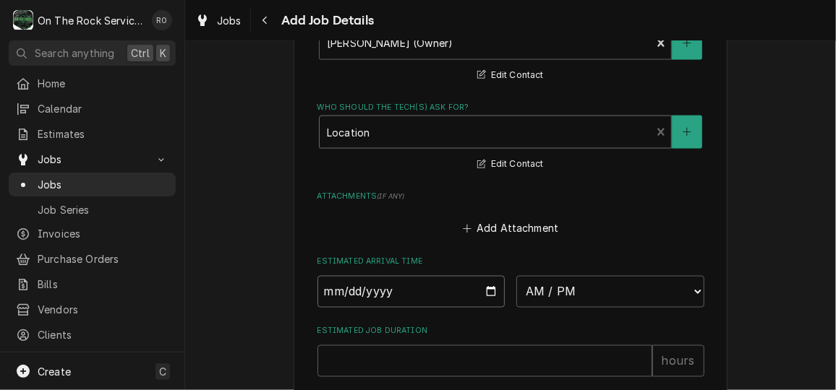
click at [411, 282] on input "Date" at bounding box center [411, 292] width 188 height 32
click at [484, 292] on input "Date" at bounding box center [411, 292] width 188 height 32
click at [583, 282] on select "AM / PM 6:00 AM 6:15 AM 6:30 AM 6:45 AM 7:00 AM 7:15 AM 7:30 AM 7:45 AM 8:00 AM…" at bounding box center [610, 292] width 188 height 32
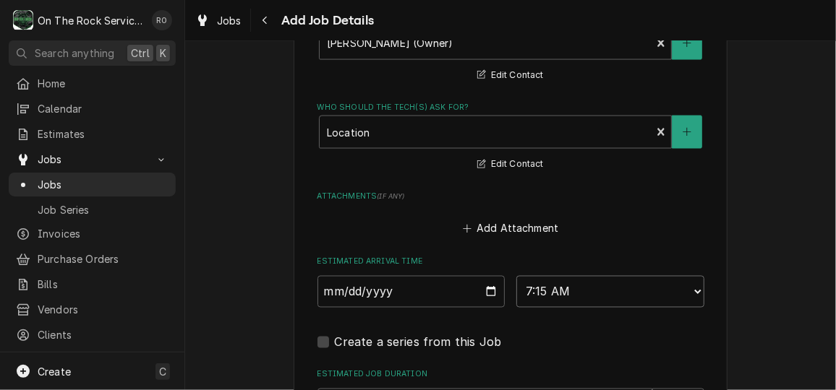
click at [606, 281] on select "AM / PM 6:00 AM 6:15 AM 6:30 AM 6:45 AM 7:00 AM 7:15 AM 7:30 AM 7:45 AM 8:00 AM…" at bounding box center [610, 292] width 188 height 32
click at [516, 276] on select "AM / PM 6:00 AM 6:15 AM 6:30 AM 6:45 AM 7:00 AM 7:15 AM 7:30 AM 7:45 AM 8:00 AM…" at bounding box center [610, 292] width 188 height 32
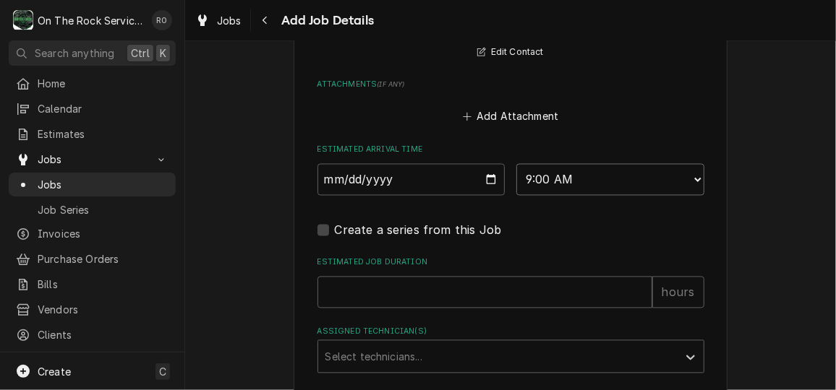
scroll to position [1099, 0]
click at [460, 292] on input "Estimated Job Duration" at bounding box center [484, 291] width 335 height 32
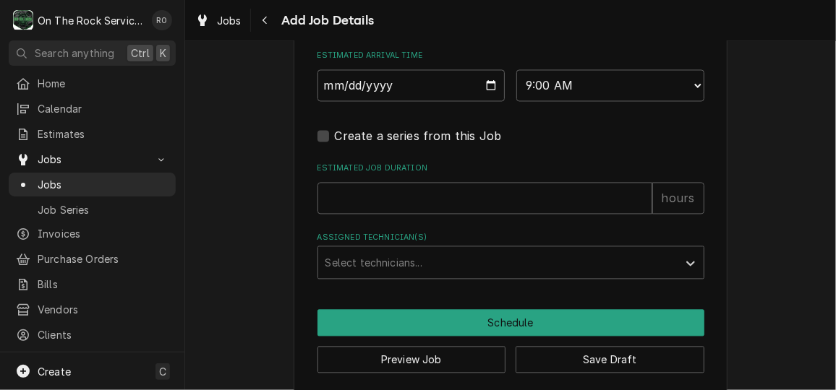
scroll to position [1196, 0]
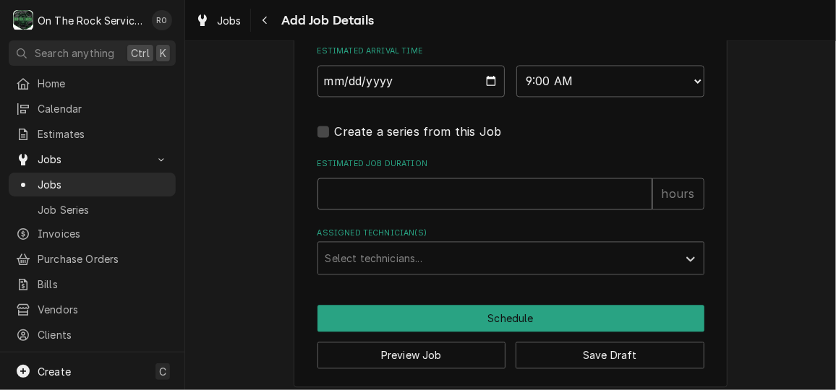
click at [436, 195] on input "Estimated Job Duration" at bounding box center [484, 194] width 335 height 32
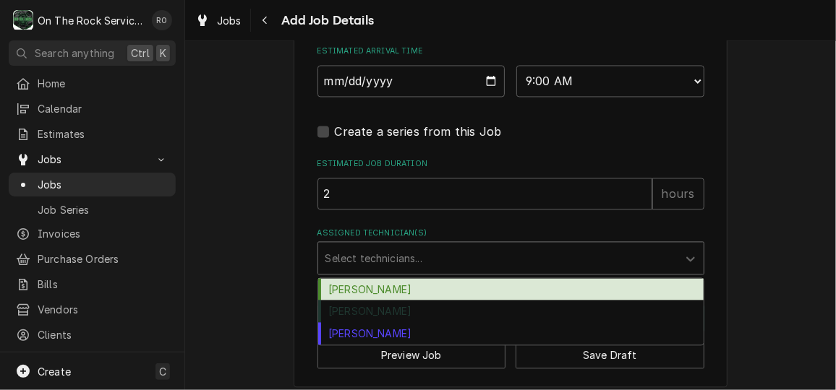
click at [429, 241] on div "Select technicians..." at bounding box center [510, 257] width 387 height 33
click at [423, 285] on div "[PERSON_NAME]" at bounding box center [510, 289] width 385 height 22
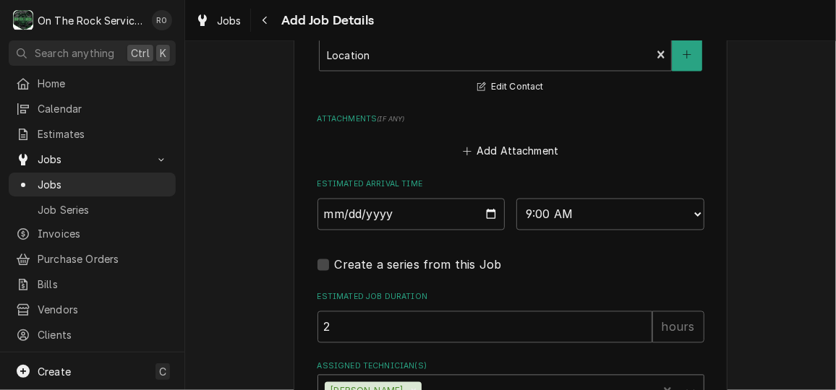
scroll to position [1206, 0]
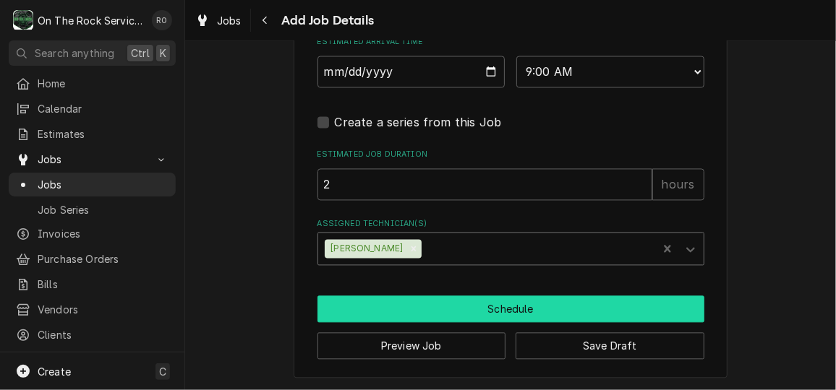
click at [439, 306] on button "Schedule" at bounding box center [510, 309] width 387 height 27
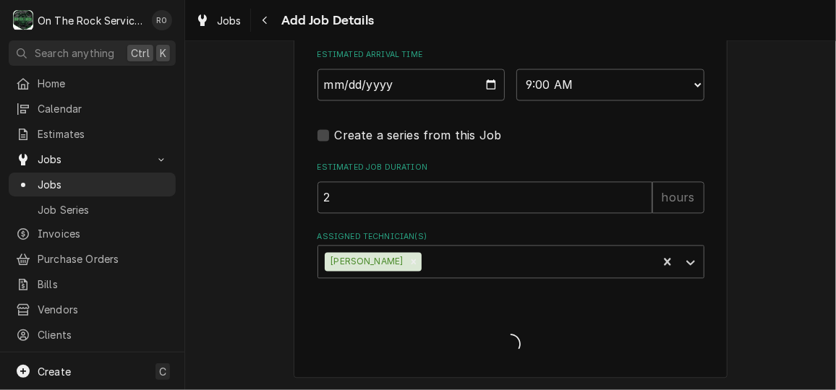
scroll to position [1193, 0]
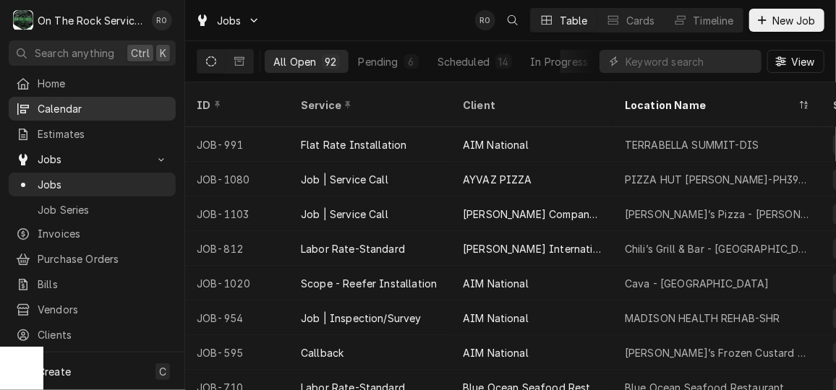
click at [93, 103] on span "Calendar" at bounding box center [103, 108] width 131 height 15
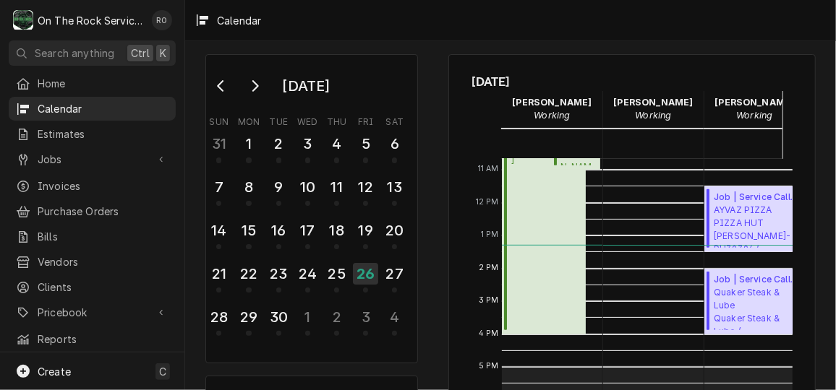
scroll to position [14, 0]
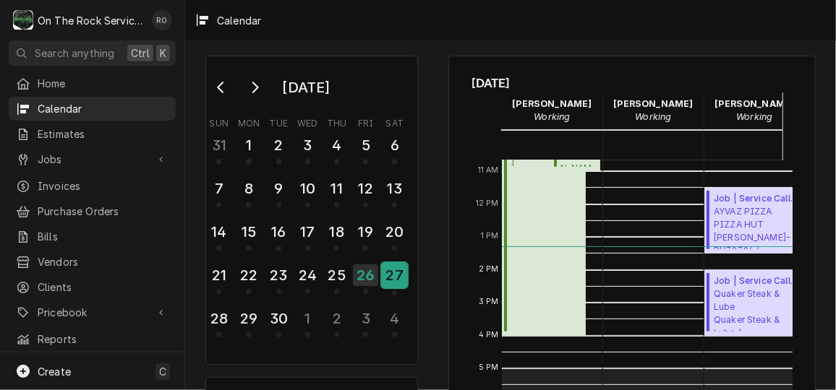
click at [393, 278] on div "27" at bounding box center [394, 275] width 25 height 25
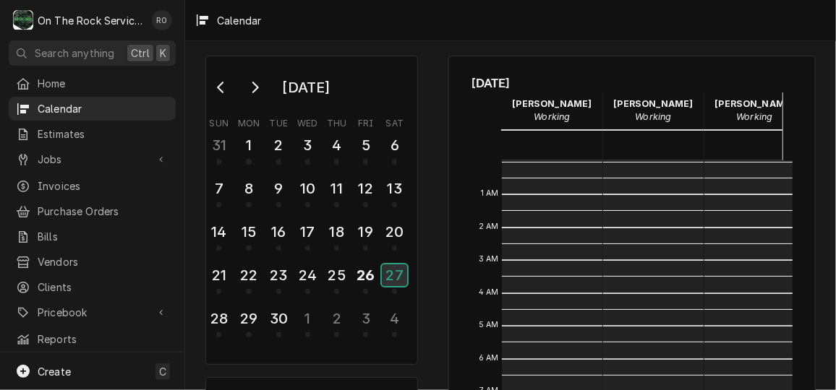
scroll to position [263, 0]
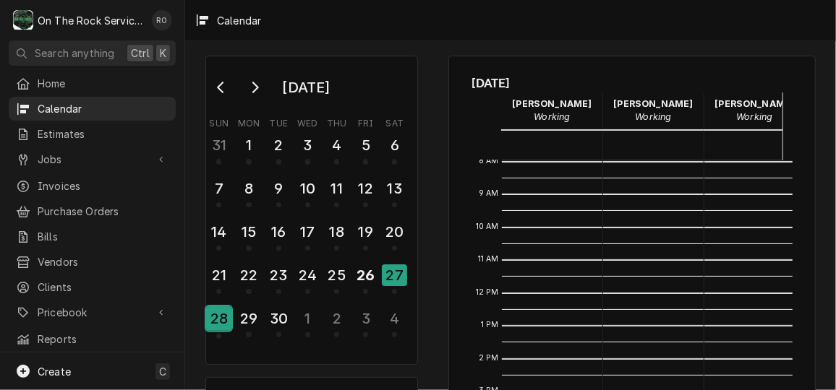
click at [215, 317] on div "28" at bounding box center [218, 318] width 25 height 25
click at [248, 317] on div "29" at bounding box center [248, 319] width 22 height 22
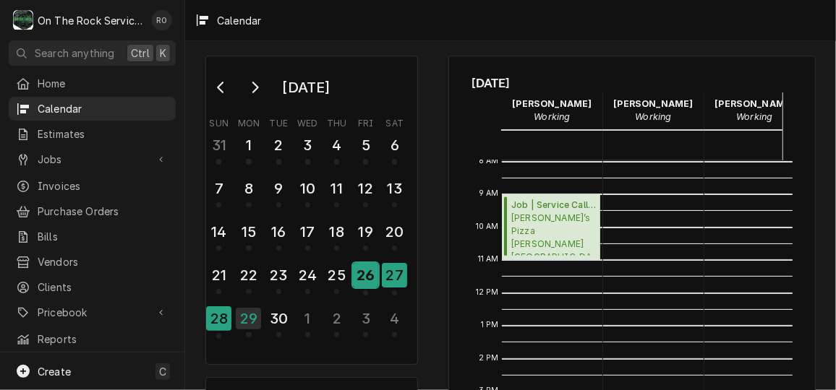
click at [357, 271] on div "26" at bounding box center [365, 275] width 25 height 25
